Goal: Find specific page/section: Find specific page/section

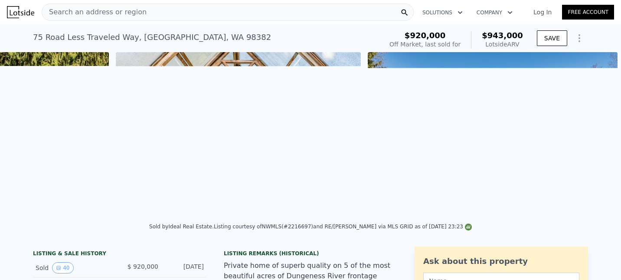
scroll to position [0, 12614]
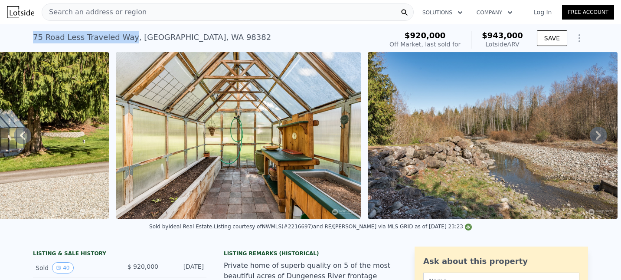
drag, startPoint x: 118, startPoint y: 48, endPoint x: 8, endPoint y: 36, distance: 110.1
click at [33, 36] on div "75 Road Less [GEOGRAPHIC_DATA] Sold [DATE] for $920k (~ARV $943k )" at bounding box center [206, 40] width 346 height 24
copy div "75 Road Less Traveled Way"
click at [276, 42] on div "75 Road Less [GEOGRAPHIC_DATA] Sold [DATE] for $920k (~ARV $943k )" at bounding box center [206, 40] width 346 height 24
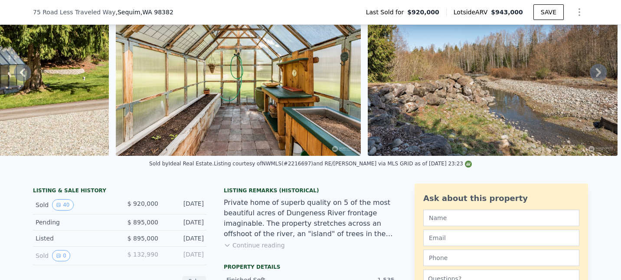
scroll to position [0, 0]
